Goal: Ask a question

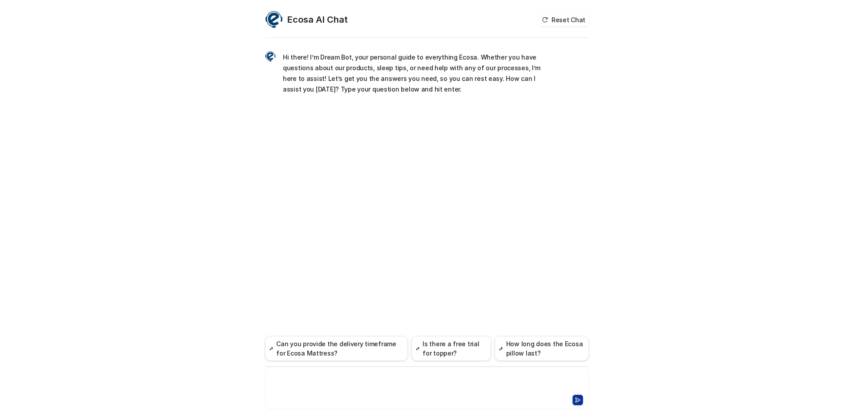
click at [318, 379] on div at bounding box center [426, 383] width 319 height 20
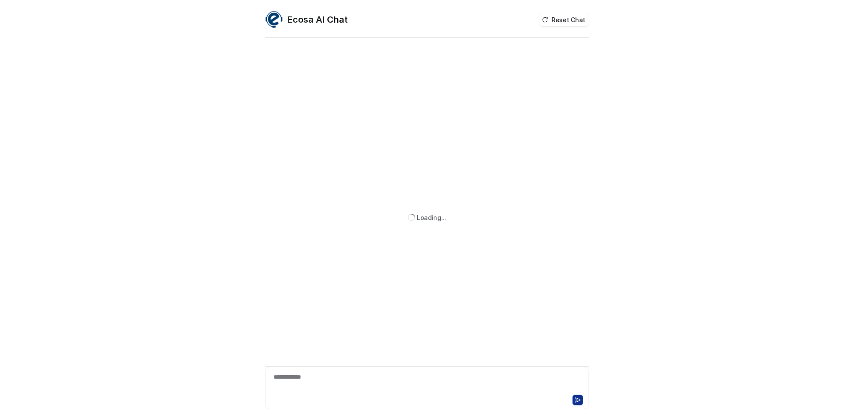
click at [334, 383] on div "**********" at bounding box center [426, 383] width 319 height 20
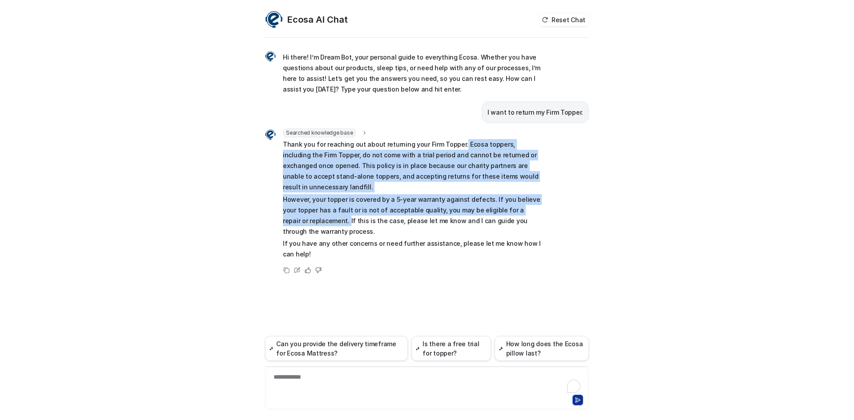
drag, startPoint x: 458, startPoint y: 145, endPoint x: 322, endPoint y: 211, distance: 151.4
click at [322, 211] on span "Thank you for reaching out about returning your Firm Topper. Ecosa toppers, inc…" at bounding box center [413, 199] width 260 height 121
copy span "Ecosa toppers, including the Firm Topper, do not come with a trial period and c…"
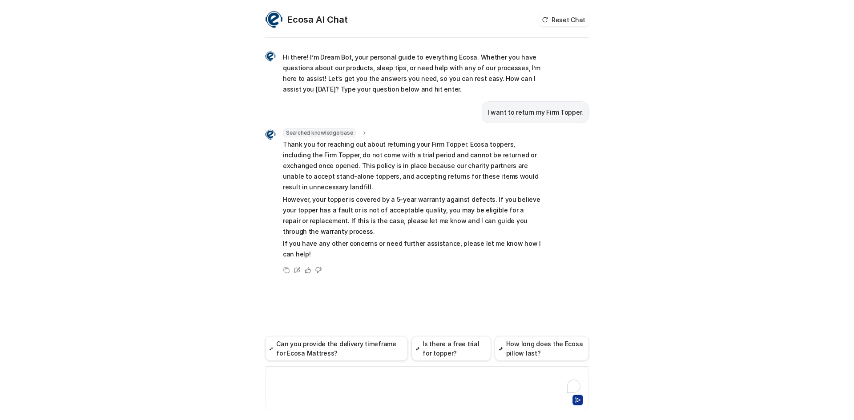
click at [327, 378] on div at bounding box center [426, 383] width 319 height 20
click at [327, 378] on div "****" at bounding box center [426, 383] width 319 height 20
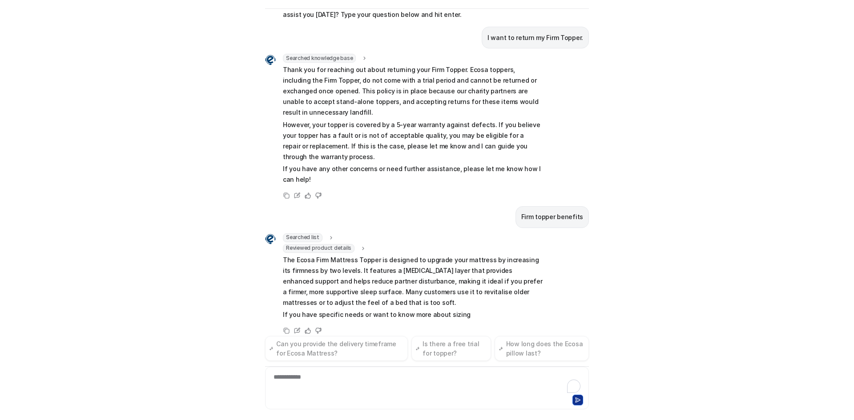
scroll to position [56, 0]
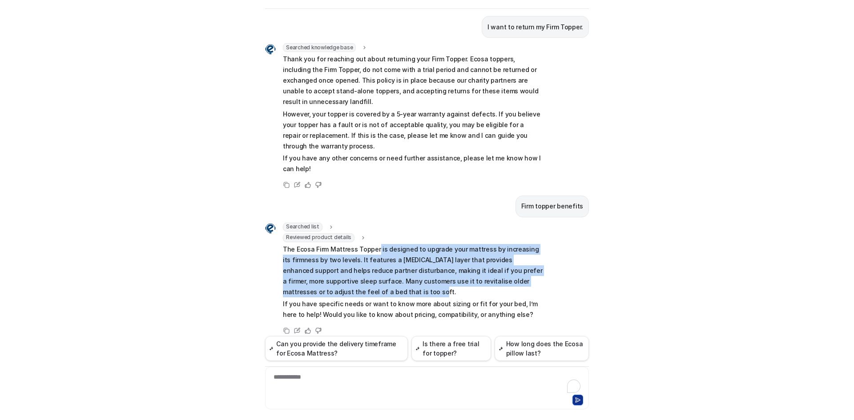
drag, startPoint x: 372, startPoint y: 239, endPoint x: 386, endPoint y: 279, distance: 42.3
click at [386, 279] on p "The Ecosa Firm Mattress Topper is designed to upgrade your mattress by increasi…" at bounding box center [413, 270] width 260 height 53
copy p "is designed to upgrade your mattress by increasing its firmness by two levels. …"
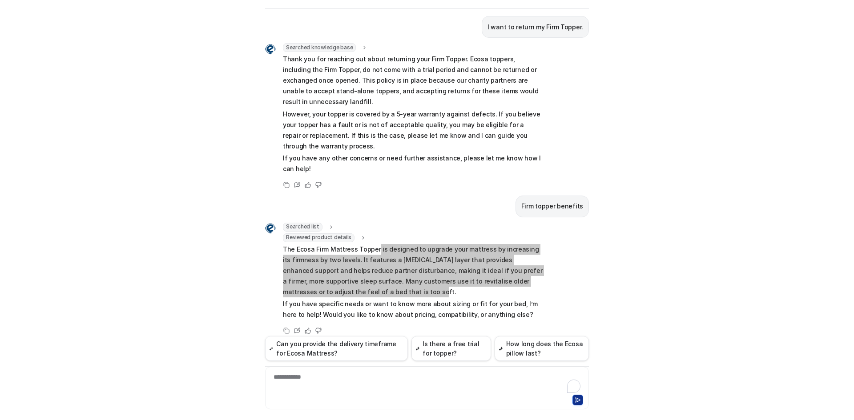
scroll to position [29, 0]
